Goal: Task Accomplishment & Management: Use online tool/utility

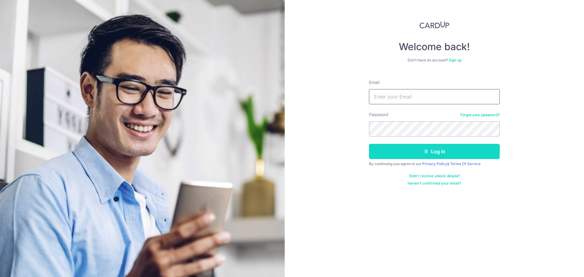
type input "[PERSON_NAME][EMAIL_ADDRESS][PERSON_NAME][DOMAIN_NAME]"
click at [408, 156] on button "Log in" at bounding box center [434, 151] width 131 height 15
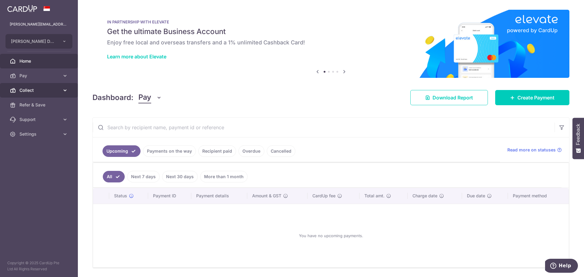
click at [31, 88] on span "Collect" at bounding box center [39, 90] width 40 height 6
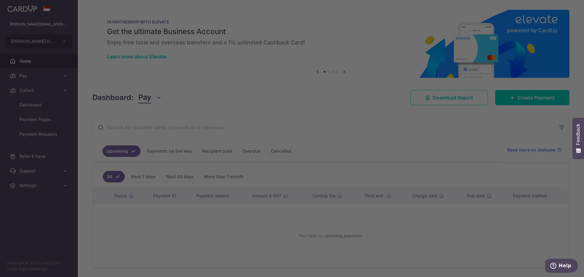
click at [38, 108] on div at bounding box center [295, 140] width 590 height 280
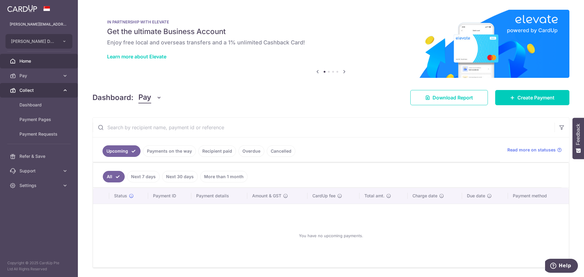
click at [23, 86] on link "Collect" at bounding box center [39, 90] width 78 height 15
click at [37, 91] on span "Collect" at bounding box center [39, 90] width 40 height 6
click at [31, 103] on span "Dashboard" at bounding box center [39, 105] width 40 height 6
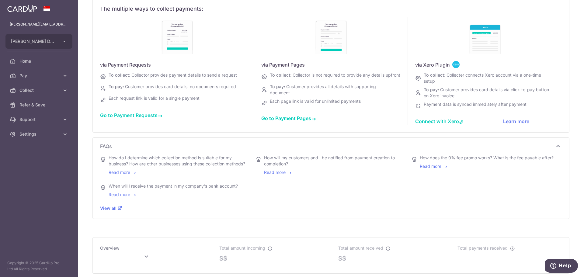
scroll to position [30, 0]
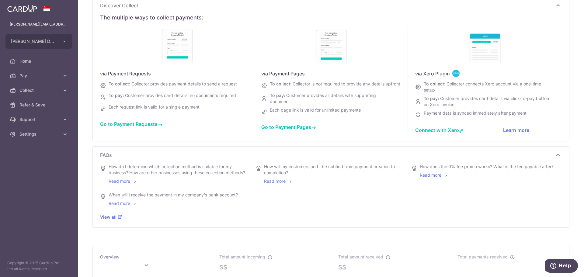
type input "October 2025"
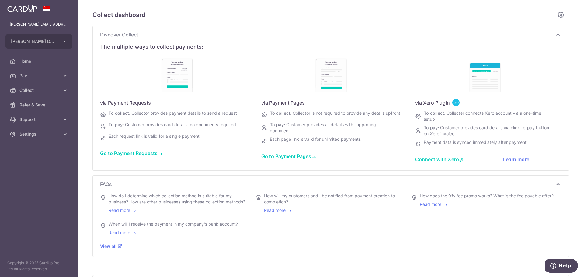
scroll to position [0, 0]
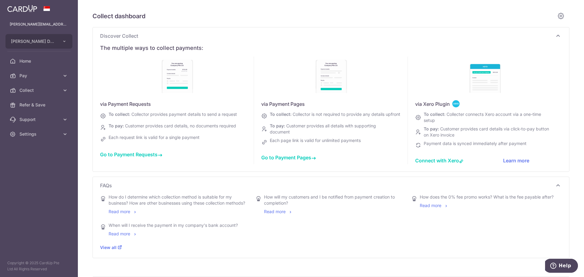
click at [276, 158] on span "Go to Payment Pages" at bounding box center [288, 158] width 55 height 6
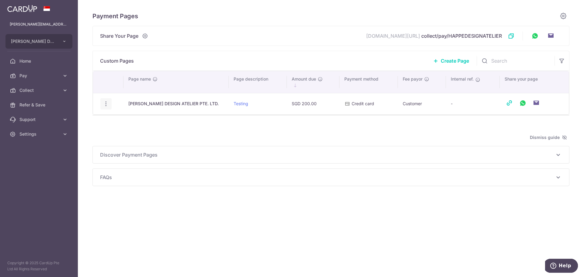
click at [105, 105] on icon "button" at bounding box center [106, 104] width 6 height 6
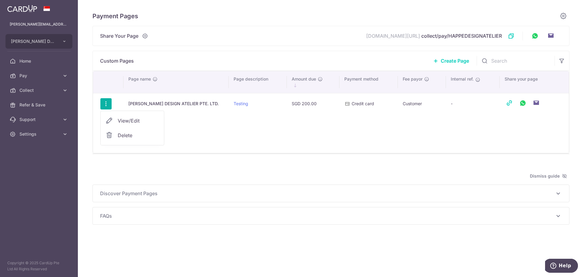
click at [120, 136] on span "Delete" at bounding box center [138, 135] width 41 height 7
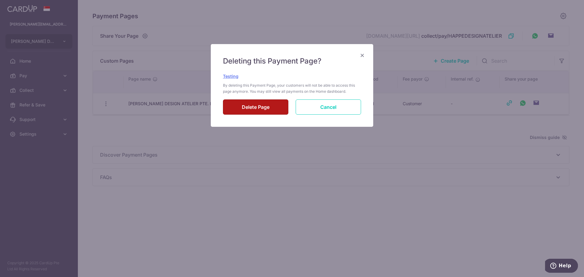
click at [267, 106] on input "Delete Page" at bounding box center [255, 106] width 65 height 15
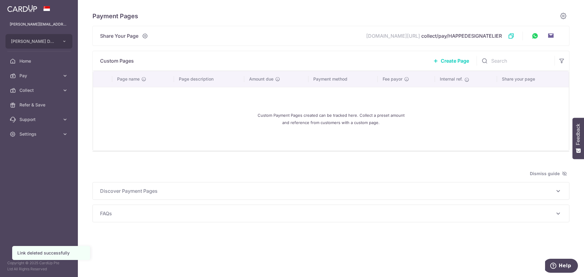
click at [451, 54] on link "Create Page" at bounding box center [451, 60] width 51 height 15
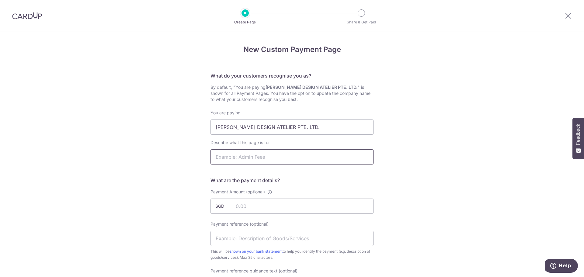
click at [280, 157] on input "Describe what this page is for" at bounding box center [291, 156] width 163 height 15
type input "15% Deposit"
click at [247, 209] on input "Payment Amount (optional)" at bounding box center [291, 206] width 163 height 15
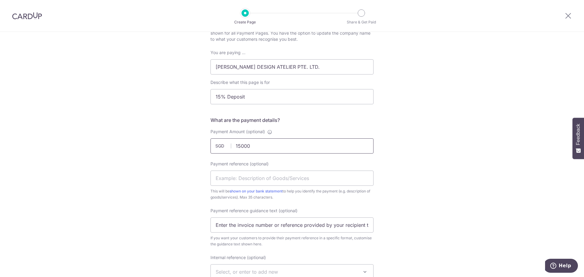
scroll to position [61, 0]
type input "15000.00"
drag, startPoint x: 252, startPoint y: 91, endPoint x: 176, endPoint y: 94, distance: 75.5
click at [176, 94] on div "New Custom Payment Page What do your customers recognise you as? By default, "Y…" at bounding box center [292, 224] width 584 height 506
click at [245, 178] on input "Payment reference (optional)" at bounding box center [291, 177] width 163 height 15
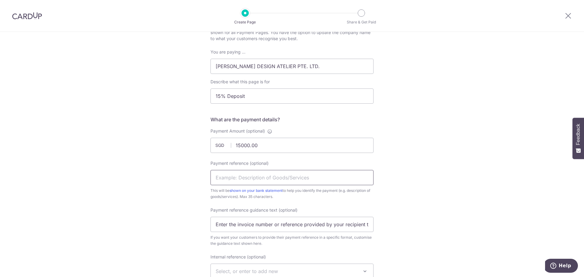
paste input "15% Deposit"
type input "15% Deposit"
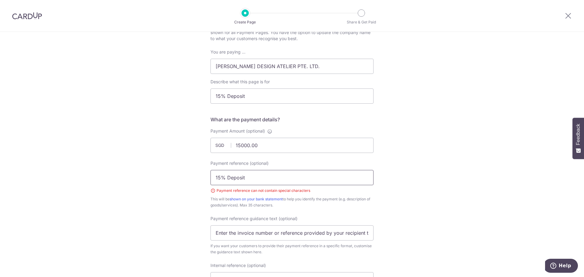
drag, startPoint x: 251, startPoint y: 177, endPoint x: 199, endPoint y: 176, distance: 52.0
click at [199, 176] on div "New Custom Payment Page What do your customers recognise you as? By default, "Y…" at bounding box center [292, 228] width 584 height 515
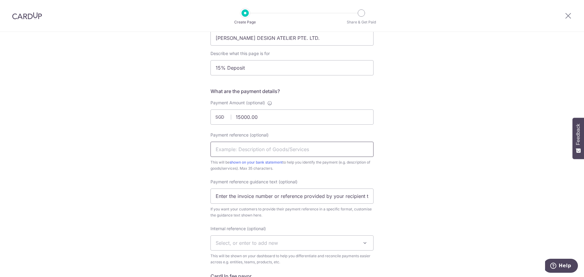
scroll to position [122, 0]
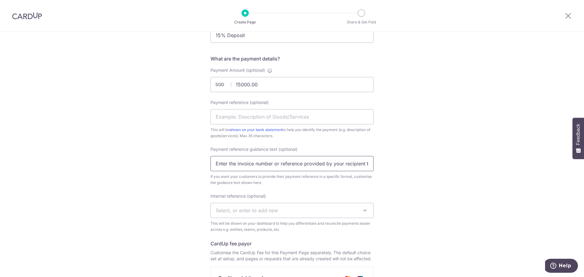
click at [235, 165] on input "Enter the invoice number or reference provided by your recipient to help them i…" at bounding box center [291, 163] width 163 height 15
click at [249, 165] on input "Enter the2455 invoice number or reference provided by your recipient to help th…" at bounding box center [291, 163] width 163 height 15
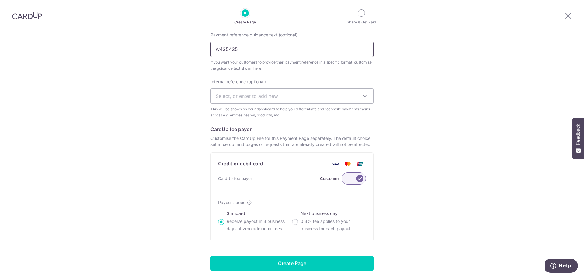
scroll to position [243, 0]
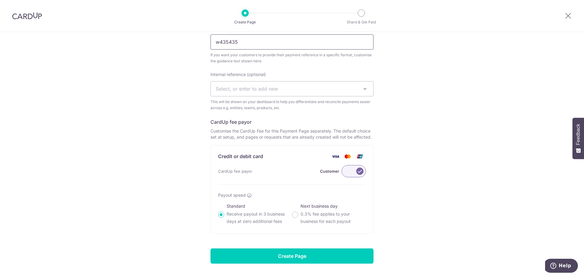
type input "w435435"
click at [355, 171] on label at bounding box center [354, 171] width 24 height 12
click at [0, 0] on input "Customer" at bounding box center [0, 0] width 0 height 0
click at [355, 170] on label at bounding box center [354, 171] width 24 height 12
click at [0, 0] on input "Me" at bounding box center [0, 0] width 0 height 0
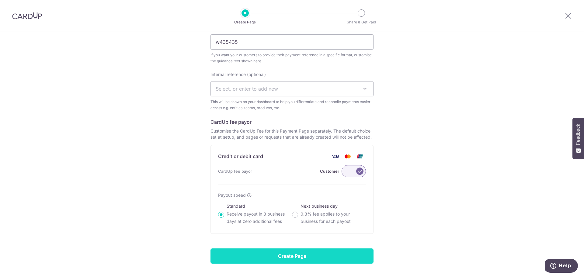
click at [305, 259] on input "Create Page" at bounding box center [291, 256] width 163 height 15
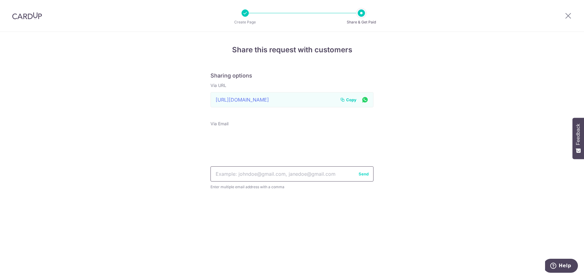
click at [259, 176] on input "text" at bounding box center [291, 173] width 163 height 15
click at [289, 171] on input "text" at bounding box center [291, 173] width 163 height 15
type input "kmatt1978@gmail.com"
click at [363, 175] on button "Send" at bounding box center [364, 174] width 10 height 6
click at [567, 16] on icon at bounding box center [568, 16] width 7 height 8
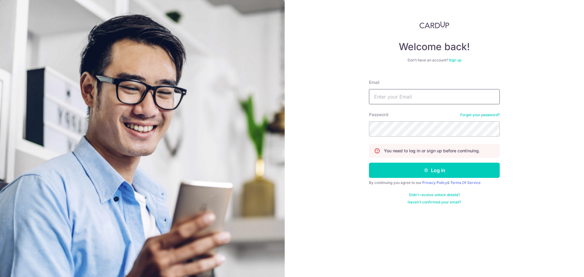
type input "[PERSON_NAME][EMAIL_ADDRESS][PERSON_NAME][DOMAIN_NAME]"
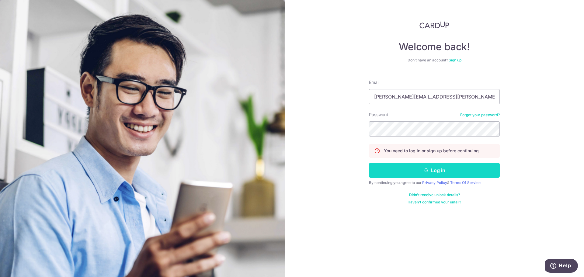
click at [435, 172] on button "Log in" at bounding box center [434, 170] width 131 height 15
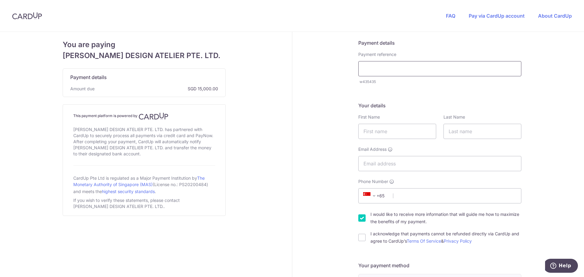
click at [405, 70] on input "text" at bounding box center [439, 68] width 163 height 15
type input "gdfg"
click at [398, 130] on input "text" at bounding box center [397, 131] width 78 height 15
type input "gdfg"
click at [456, 131] on input "text" at bounding box center [482, 131] width 78 height 15
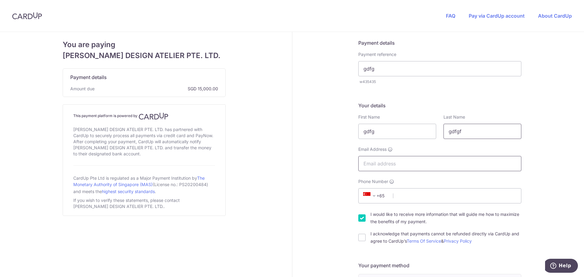
type input "gdfgf"
click at [409, 162] on input "Email Address" at bounding box center [439, 163] width 163 height 15
type input "[PERSON_NAME][EMAIL_ADDRESS][PERSON_NAME][DOMAIN_NAME]"
type input "91015103"
type input "089001"
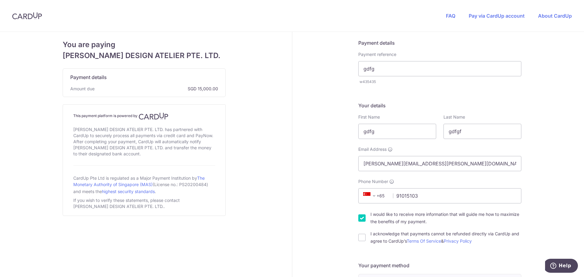
type input "[STREET_ADDRESS]"
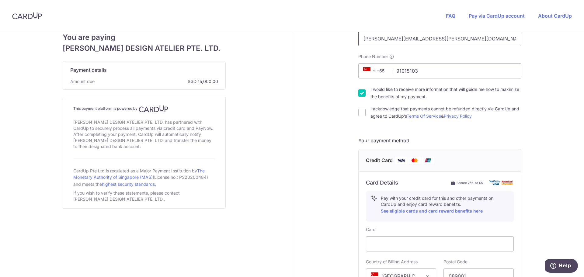
scroll to position [64, 0]
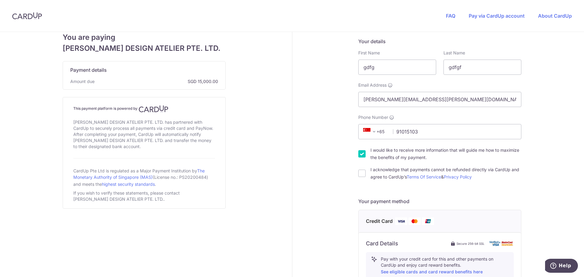
click at [358, 152] on input "I would like to receive more information that will guide me how to maximize the…" at bounding box center [361, 153] width 7 height 7
checkbox input "false"
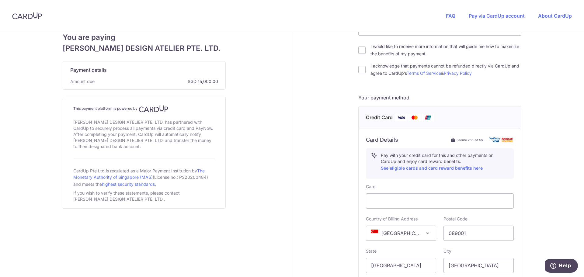
scroll to position [96, 0]
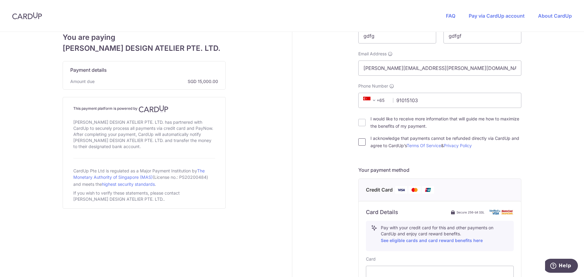
click at [360, 141] on input "I acknowledge that payments cannot be refunded directly via CardUp and agree to…" at bounding box center [361, 141] width 7 height 7
checkbox input "true"
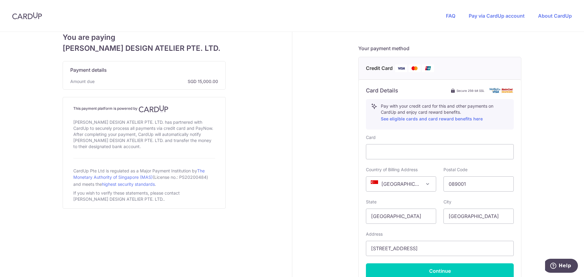
scroll to position [278, 0]
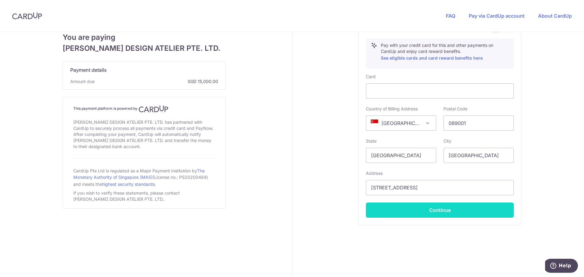
click at [439, 210] on button "Continue" at bounding box center [440, 210] width 148 height 15
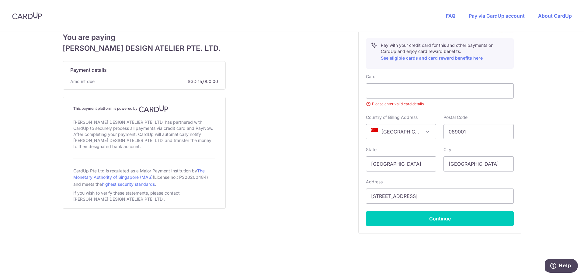
click at [343, 103] on div "Payment details Payment reference gdfg w435435 Your details First Name gdfg Las…" at bounding box center [440, 20] width 296 height 532
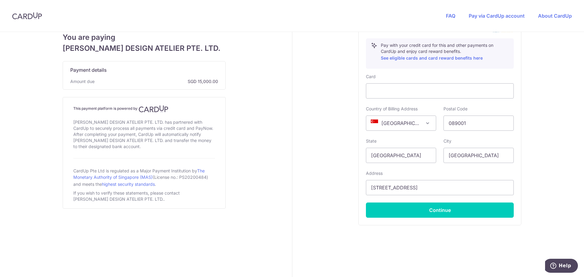
click at [552, 93] on div "Payment details Payment reference gdfg w435435 Your details First Name gdfg Las…" at bounding box center [440, 15] width 296 height 523
click at [422, 207] on button "Continue" at bounding box center [440, 210] width 148 height 15
type input "**** 1523"
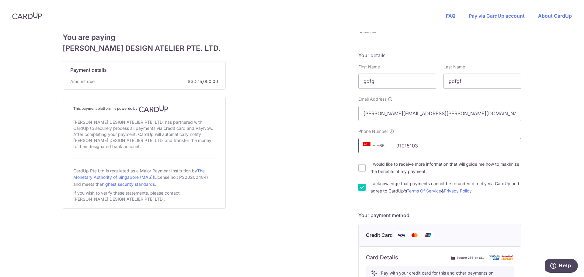
scroll to position [0, 0]
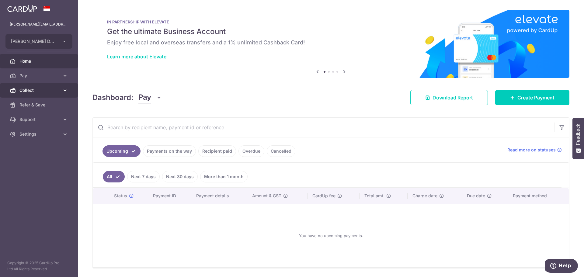
click at [33, 89] on span "Collect" at bounding box center [39, 90] width 40 height 6
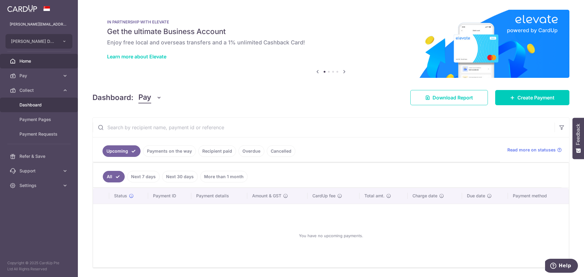
click at [30, 106] on span "Dashboard" at bounding box center [39, 105] width 40 height 6
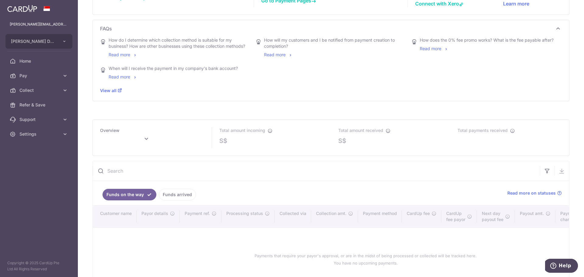
scroll to position [210, 0]
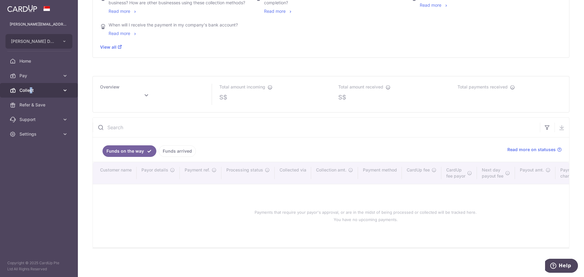
click at [33, 92] on span "Collect" at bounding box center [39, 90] width 40 height 6
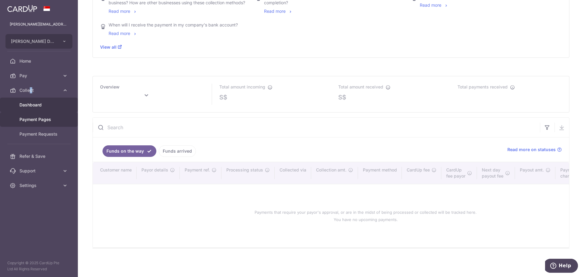
click at [31, 119] on span "Payment Pages" at bounding box center [39, 119] width 40 height 6
